Goal: Task Accomplishment & Management: Use online tool/utility

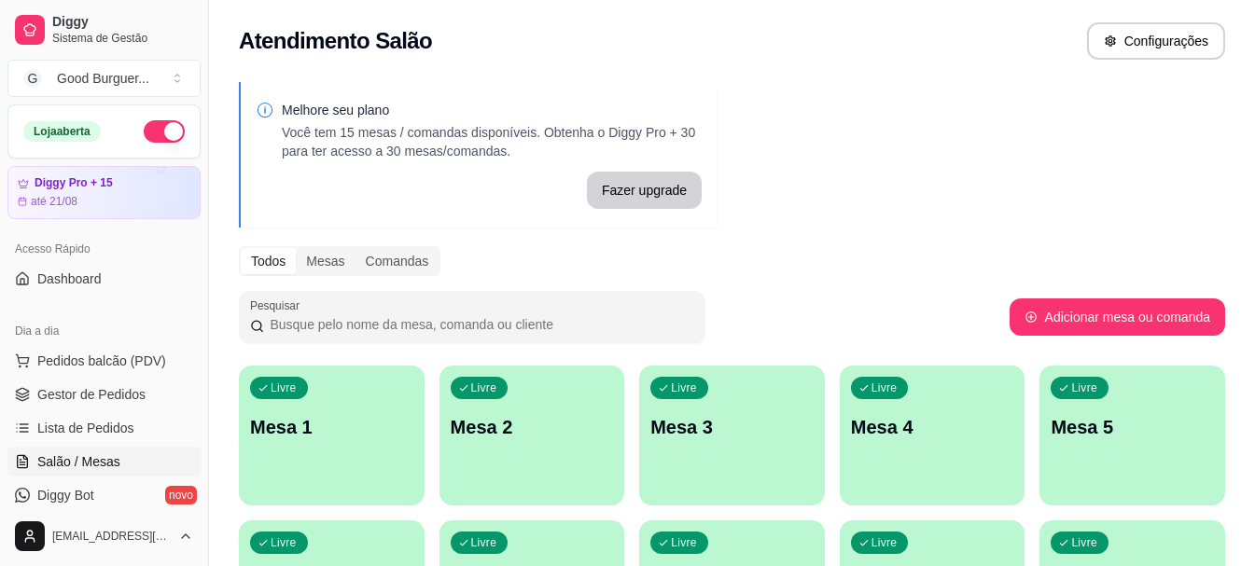
click at [285, 427] on p "Mesa 1" at bounding box center [331, 427] width 163 height 26
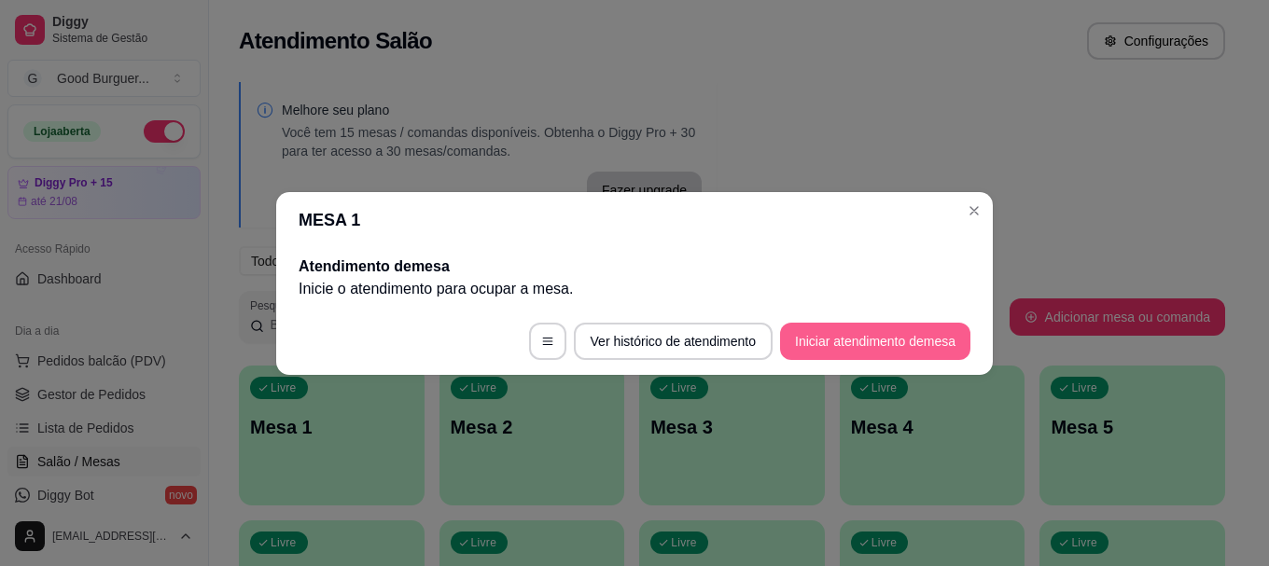
click at [861, 334] on button "Iniciar atendimento de mesa" at bounding box center [875, 341] width 190 height 37
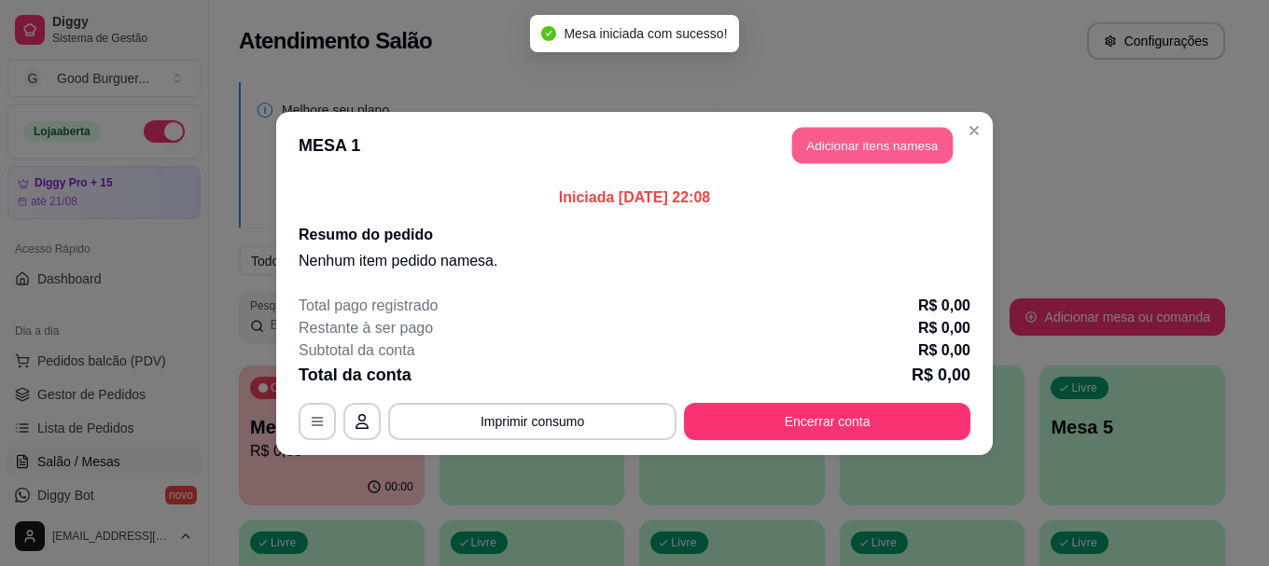
click at [857, 152] on button "Adicionar itens na mesa" at bounding box center [872, 145] width 160 height 36
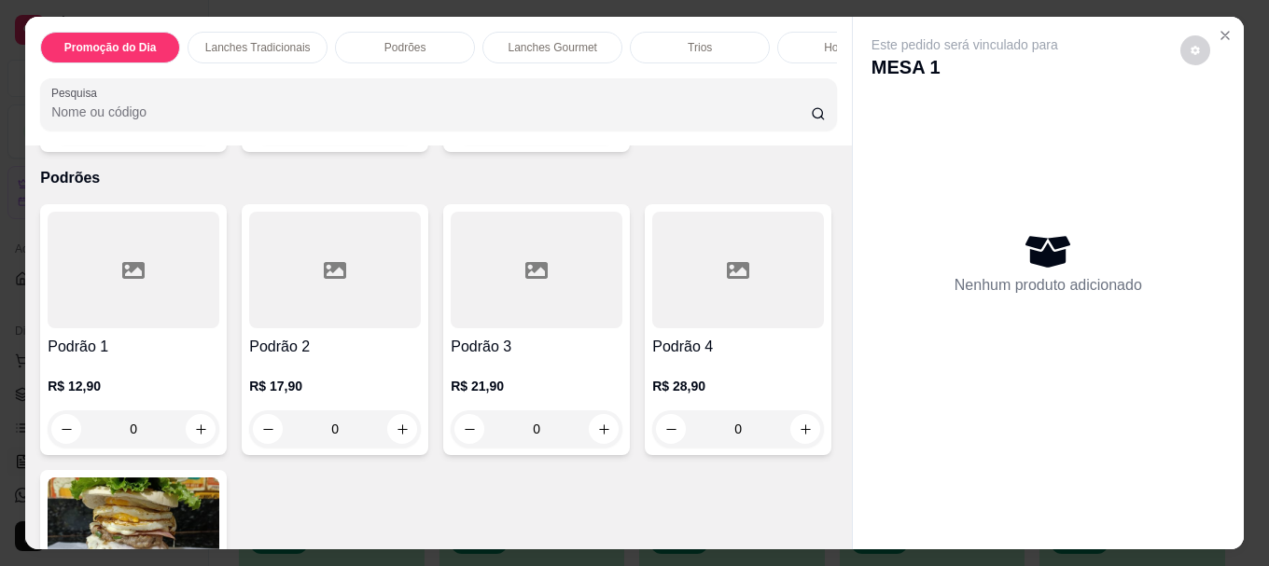
scroll to position [1306, 0]
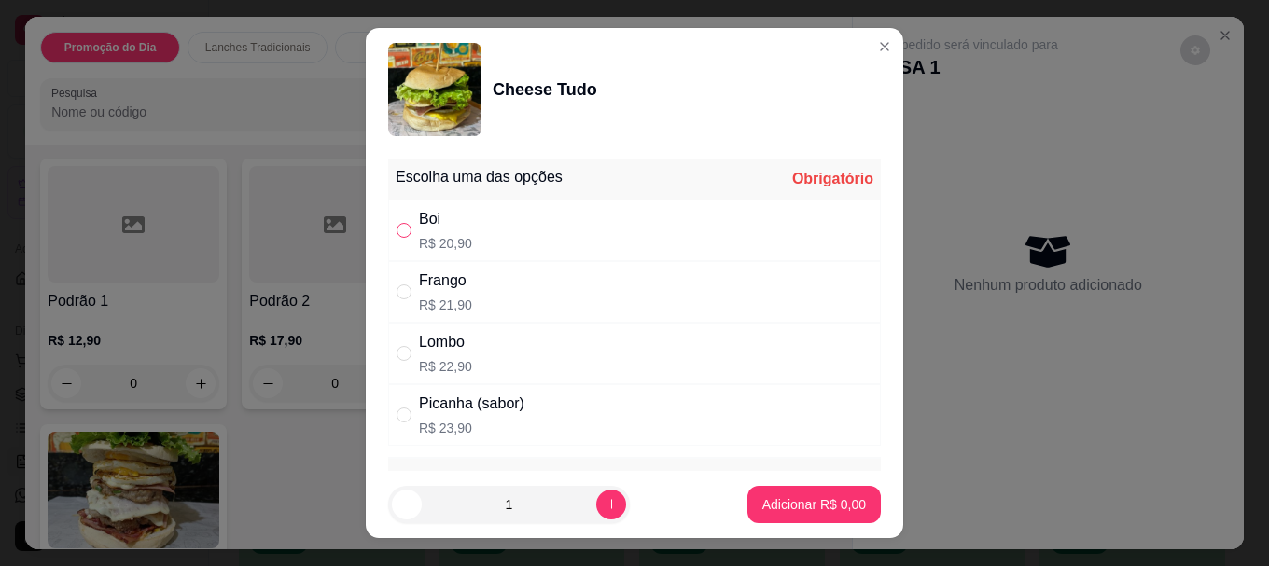
click at [401, 228] on input "" at bounding box center [403, 230] width 15 height 15
radio input "true"
click at [756, 505] on p "Adicionar R$ 20,90" at bounding box center [810, 504] width 111 height 19
type input "1"
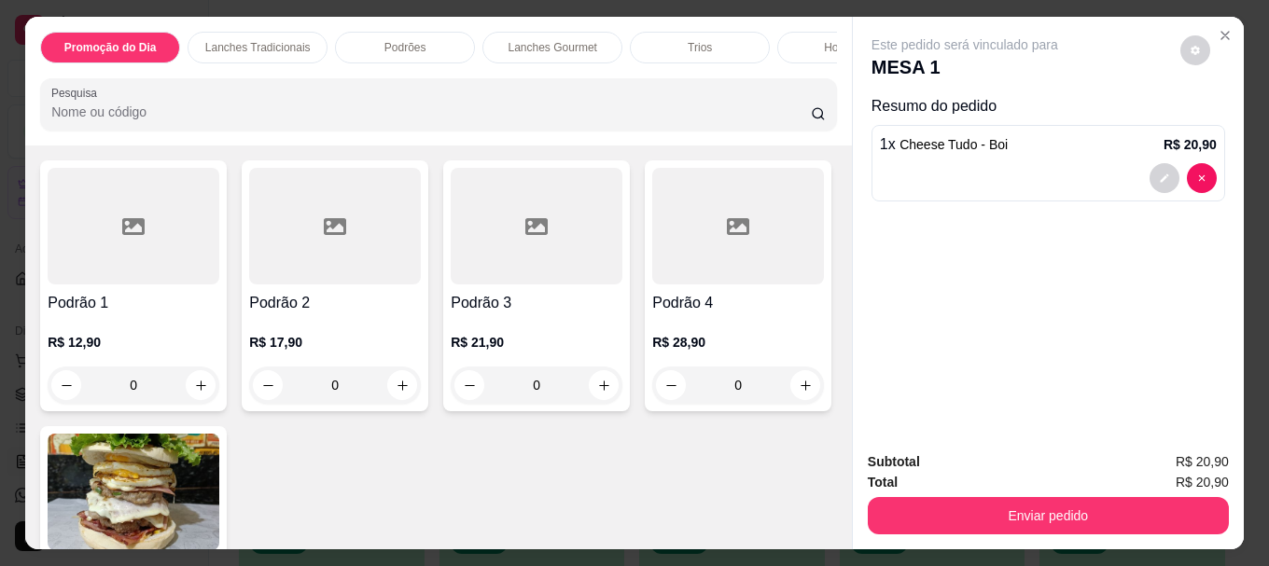
click at [1035, 506] on button "Enviar pedido" at bounding box center [1047, 515] width 361 height 37
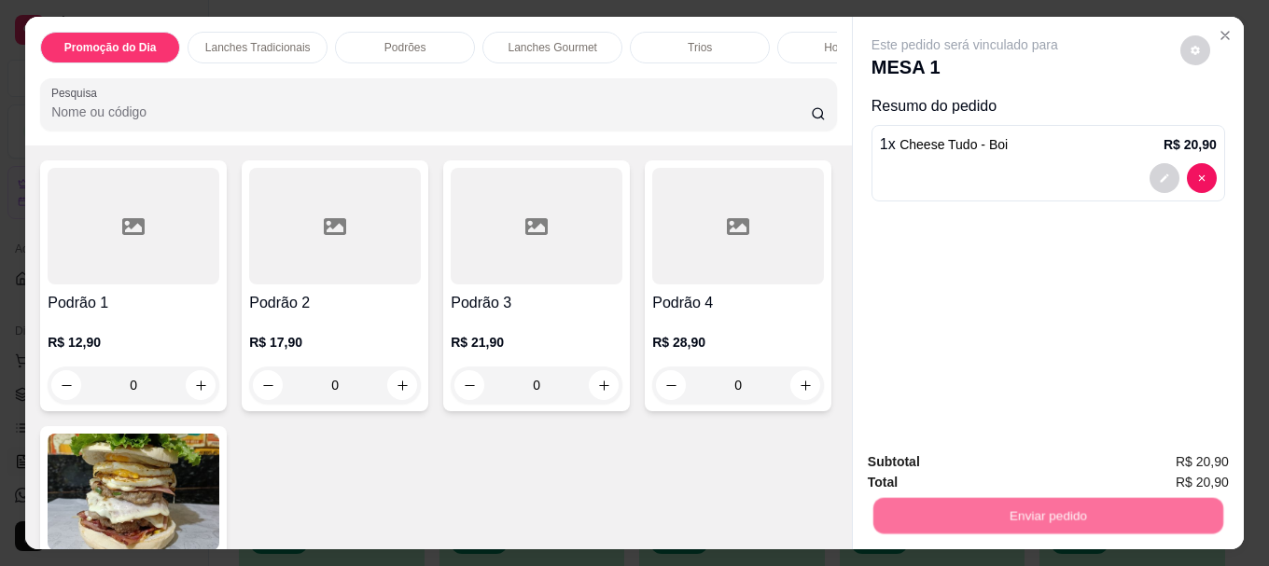
click at [1023, 462] on button "Não registrar e enviar pedido" at bounding box center [986, 462] width 194 height 35
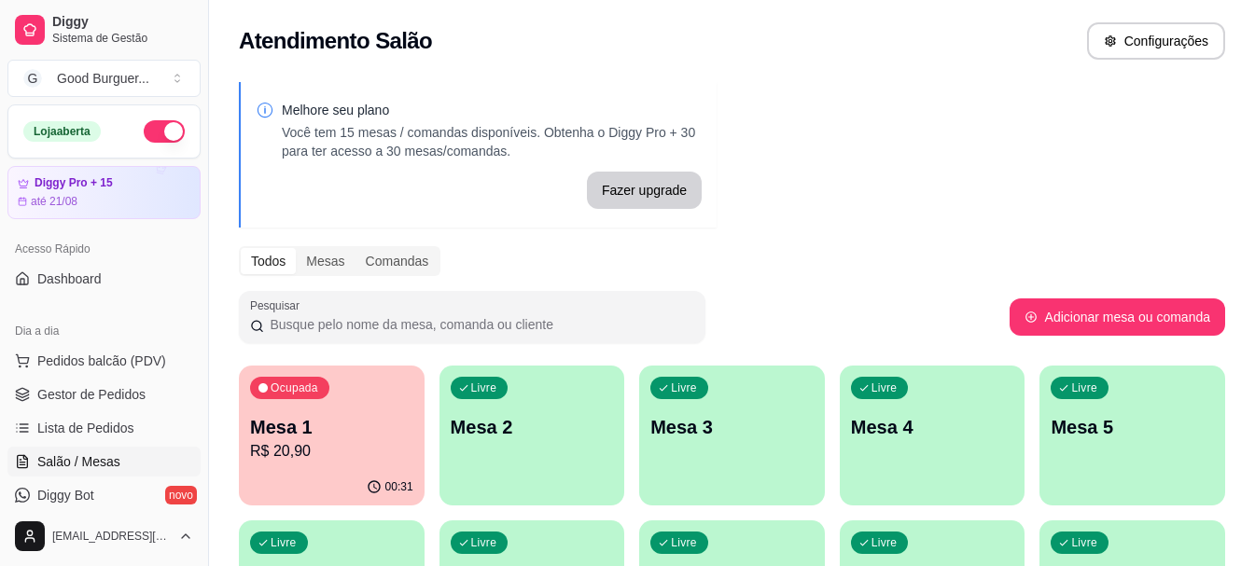
click at [353, 428] on p "Mesa 1" at bounding box center [331, 427] width 163 height 26
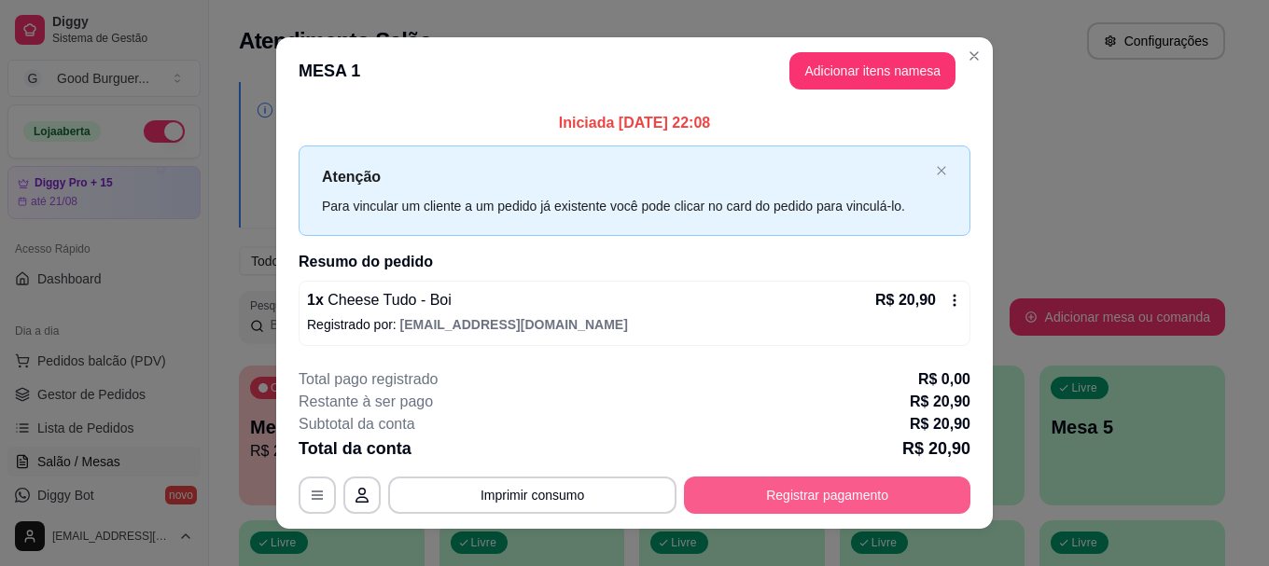
click at [779, 489] on button "Registrar pagamento" at bounding box center [827, 495] width 286 height 37
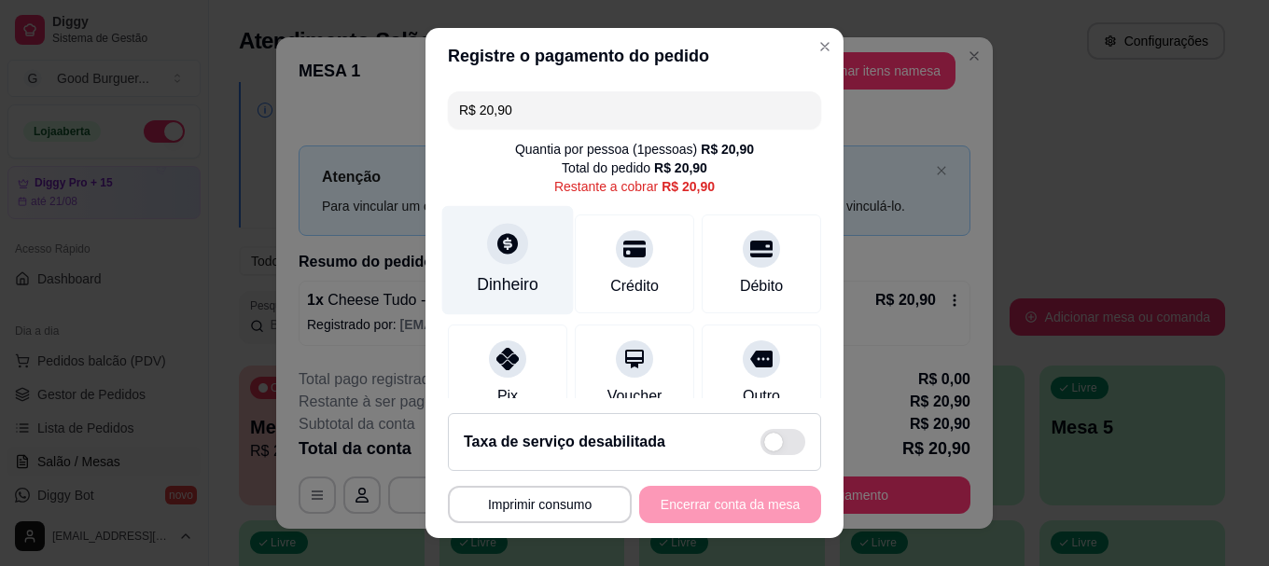
click at [511, 258] on div "Dinheiro" at bounding box center [508, 260] width 132 height 109
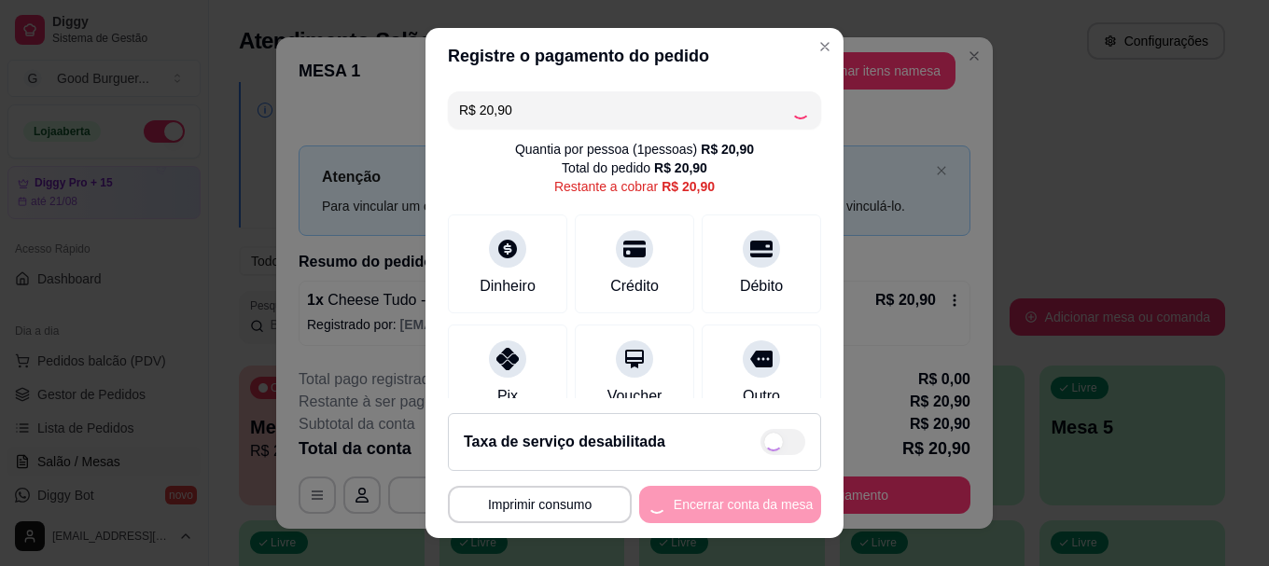
type input "R$ 0,00"
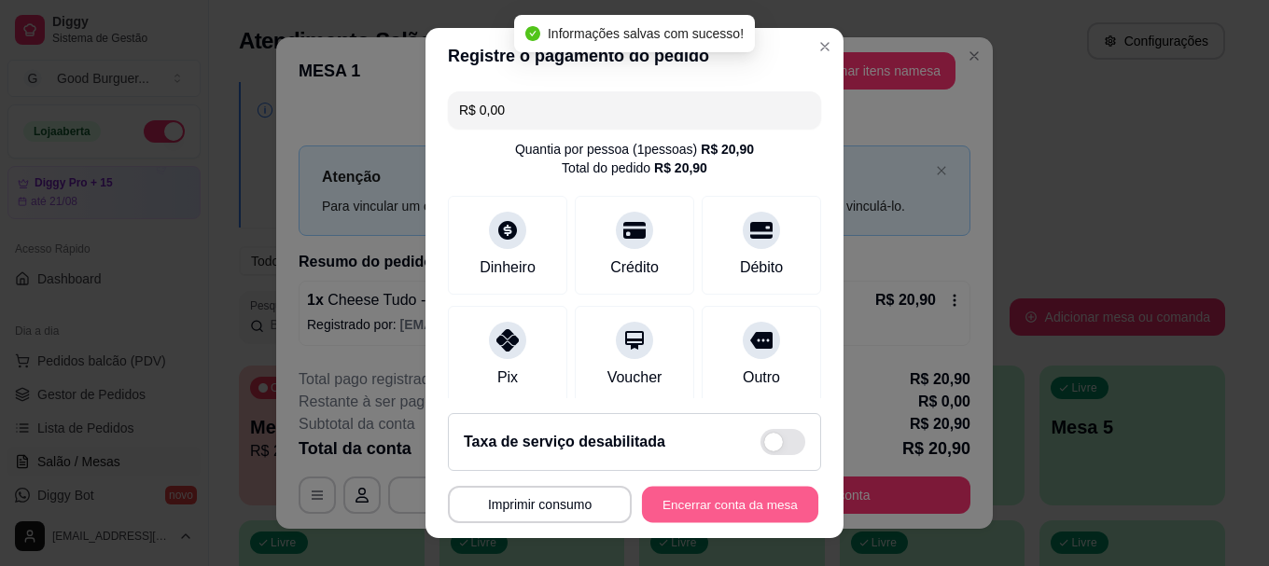
click at [729, 512] on button "Encerrar conta da mesa" at bounding box center [730, 504] width 176 height 36
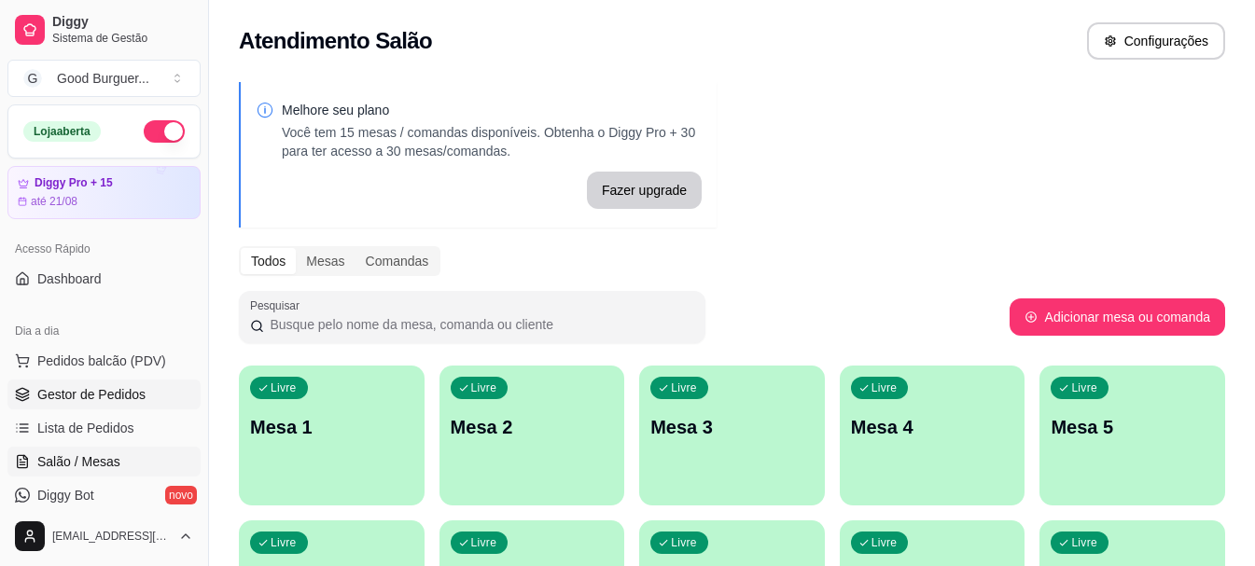
click at [116, 392] on span "Gestor de Pedidos" at bounding box center [91, 394] width 108 height 19
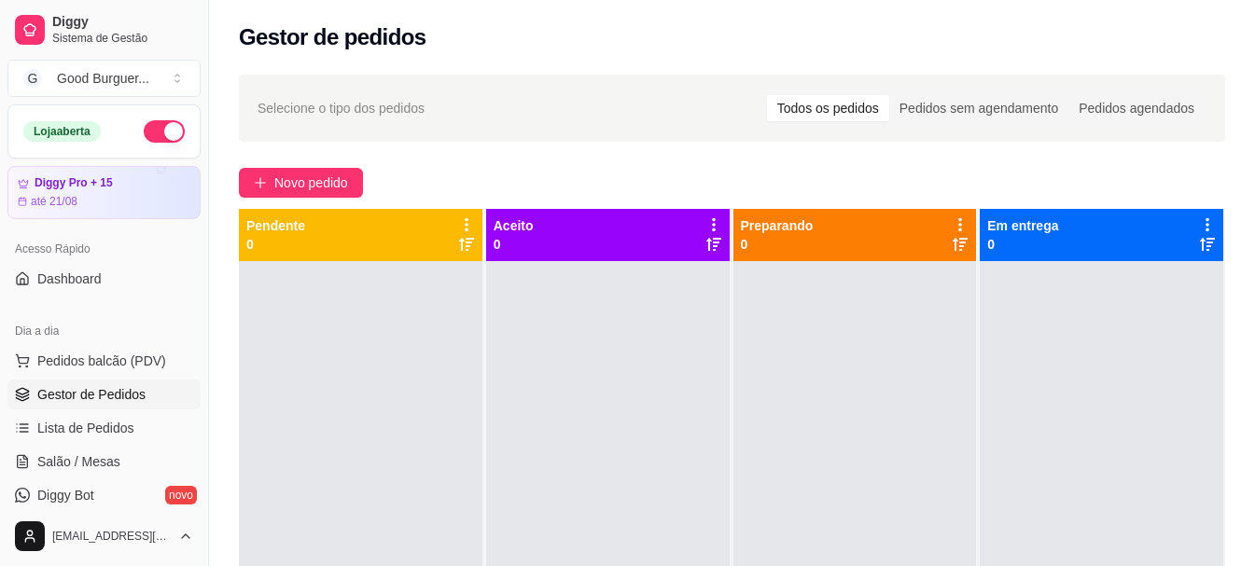
click at [144, 127] on button "button" at bounding box center [164, 131] width 41 height 22
